Goal: Navigation & Orientation: Find specific page/section

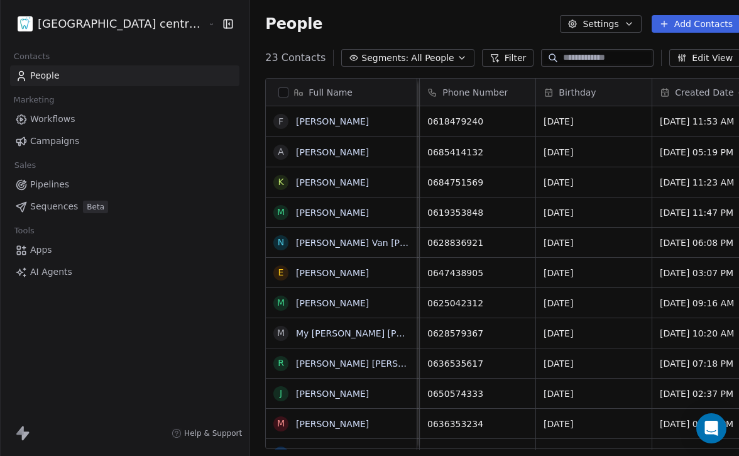
scroll to position [0, 354]
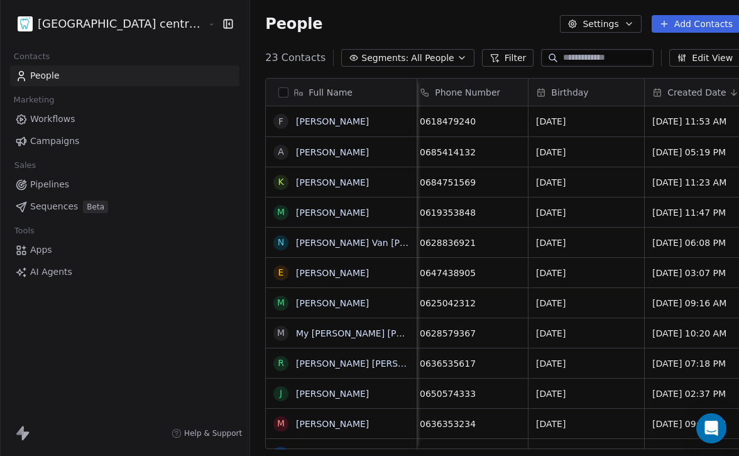
click at [114, 29] on html "Tandheelkundig centrum Sassembourg Contacts People Marketing Workflows Campaign…" at bounding box center [369, 228] width 739 height 456
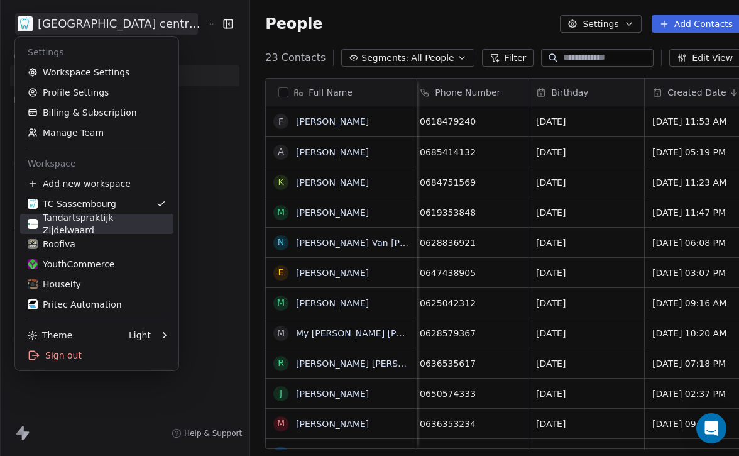
click at [108, 221] on div "Tandartspraktijk Zijdelwaard" at bounding box center [97, 223] width 138 height 25
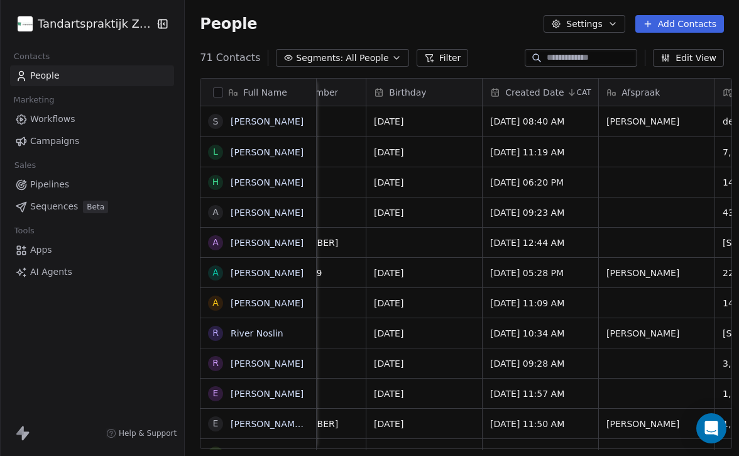
scroll to position [0, 685]
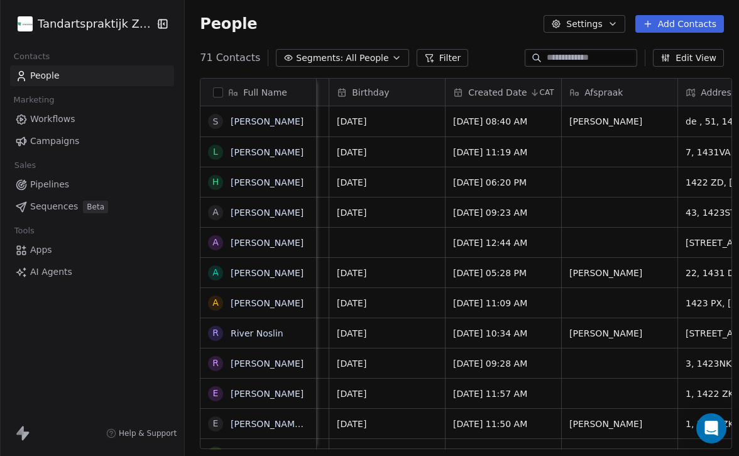
click at [118, 19] on html "Tandartspraktijk Zijdelwaard Contacts People Marketing Workflows Campaigns Sale…" at bounding box center [369, 228] width 739 height 456
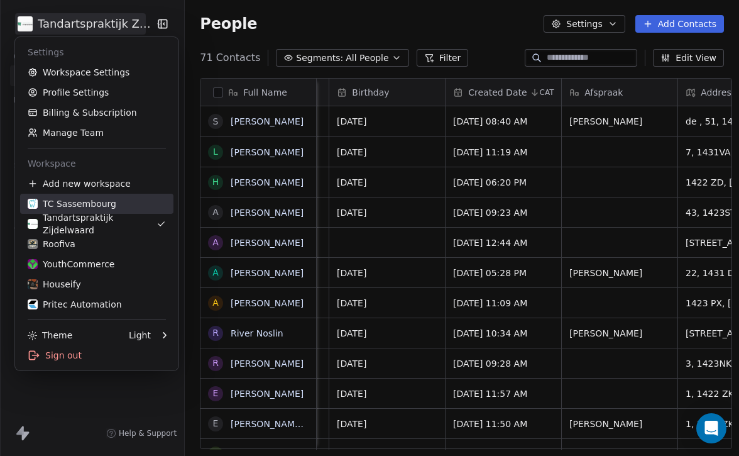
click at [104, 207] on div "TC Sassembourg" at bounding box center [72, 203] width 89 height 13
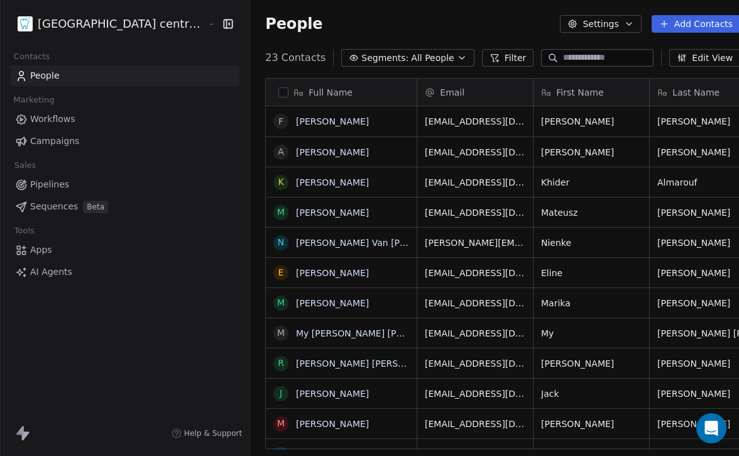
scroll to position [401, 532]
click at [123, 30] on html "Tandheelkundig centrum Sassembourg Contacts People Marketing Workflows Campaign…" at bounding box center [369, 228] width 739 height 456
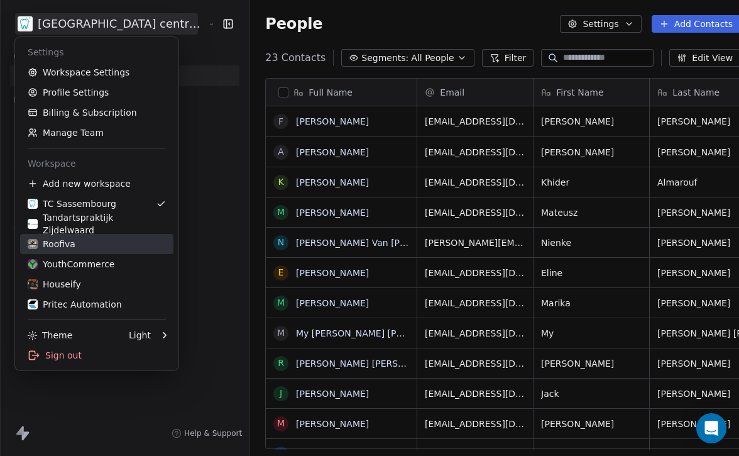
click at [113, 246] on div "Roofiva" at bounding box center [97, 244] width 138 height 13
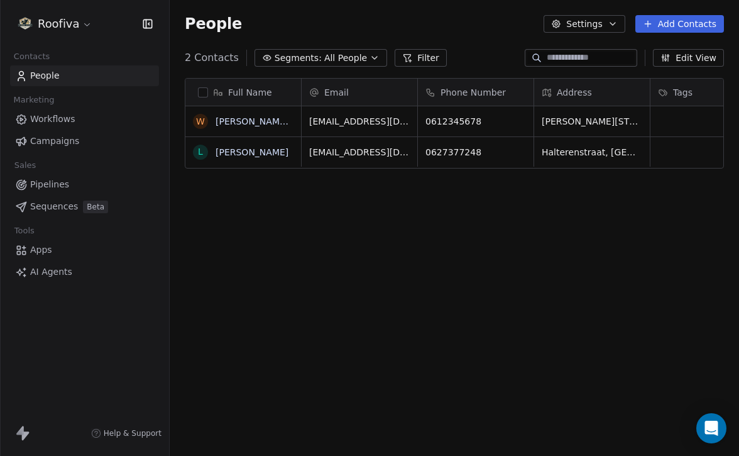
scroll to position [401, 569]
click at [83, 33] on html "Roofiva Contacts People Marketing Workflows Campaigns Sales Pipelines Sequences…" at bounding box center [369, 228] width 739 height 456
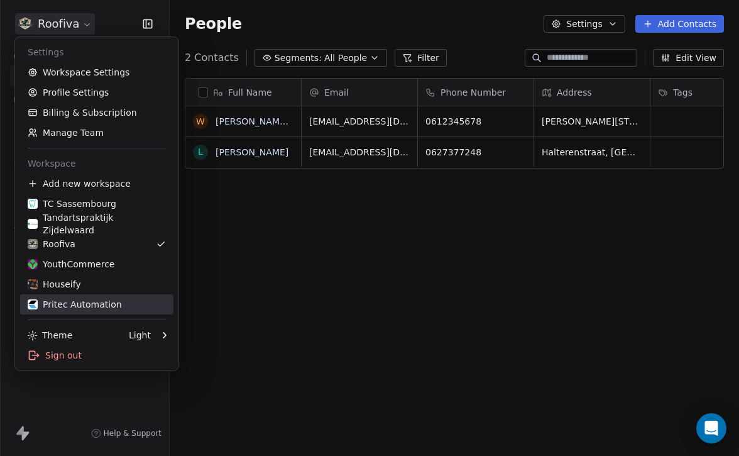
click at [90, 309] on div "Pritec Automation" at bounding box center [75, 304] width 94 height 13
